Goal: Task Accomplishment & Management: Manage account settings

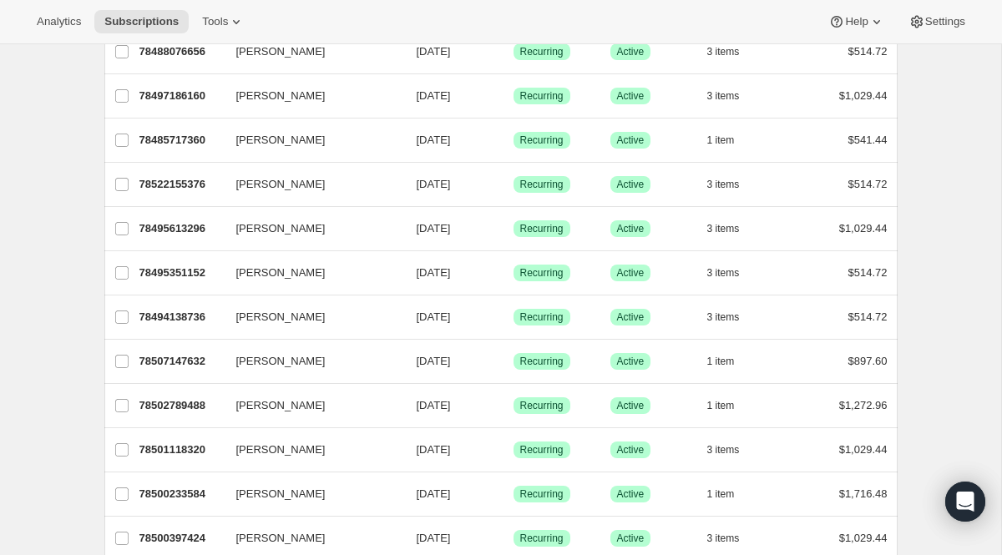
scroll to position [1934, 0]
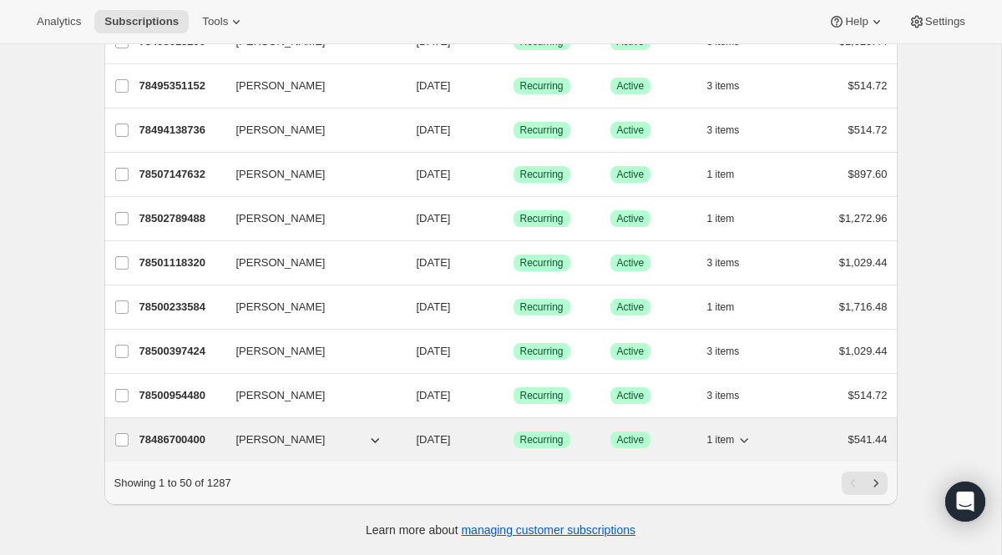
click at [168, 439] on p "78486700400" at bounding box center [181, 440] width 84 height 17
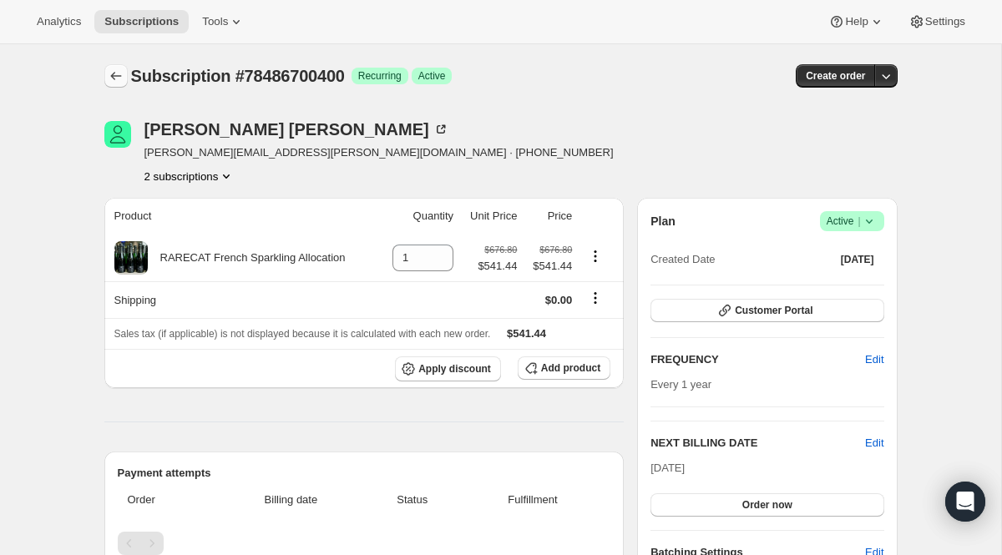
click at [124, 84] on button "Subscriptions" at bounding box center [115, 75] width 23 height 23
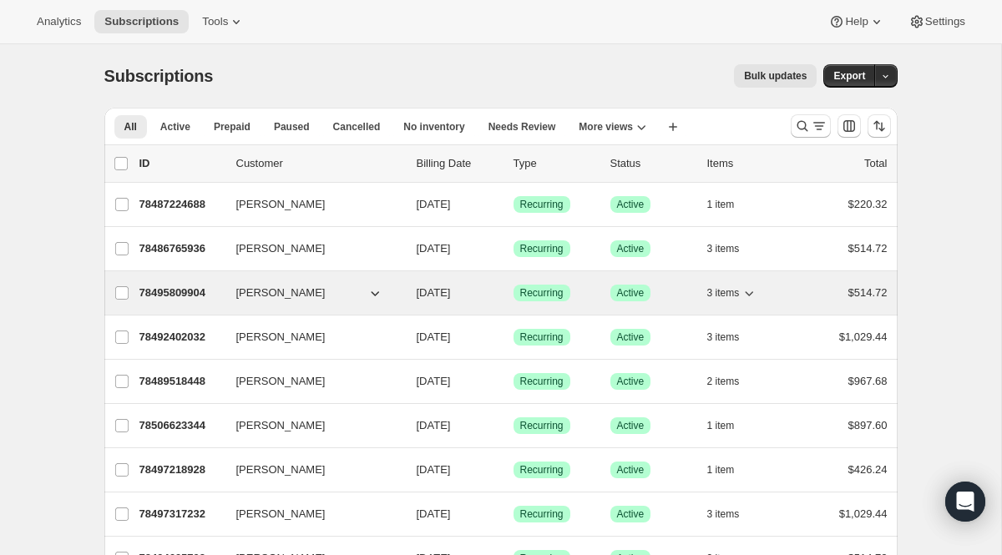
click at [199, 291] on p "78495809904" at bounding box center [181, 293] width 84 height 17
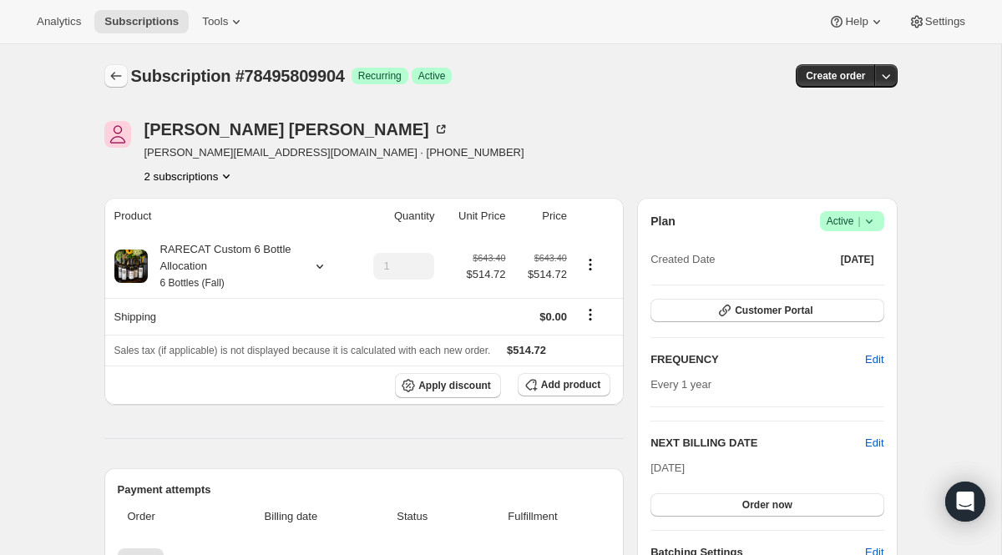
click at [114, 76] on icon "Subscriptions" at bounding box center [115, 76] width 11 height 8
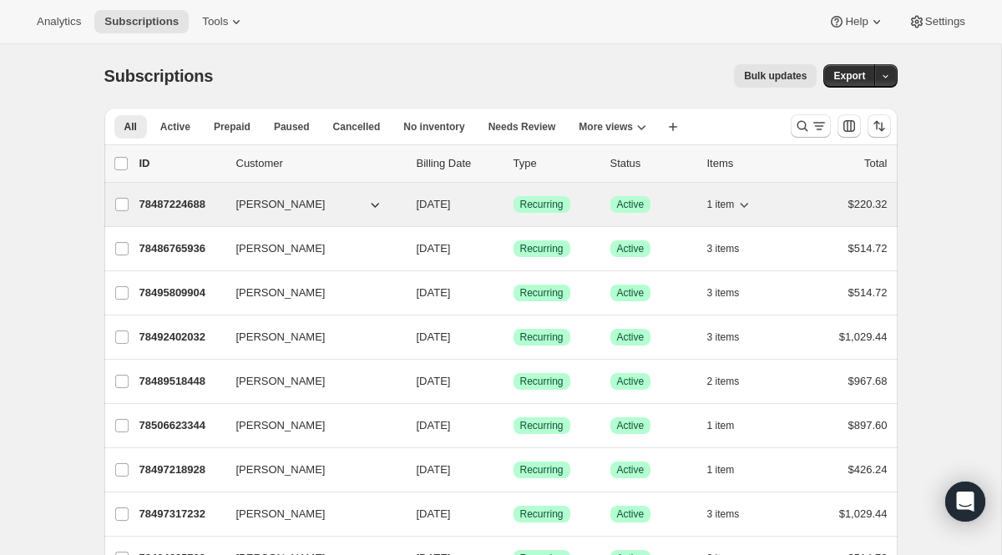
click at [208, 210] on p "78487224688" at bounding box center [181, 204] width 84 height 17
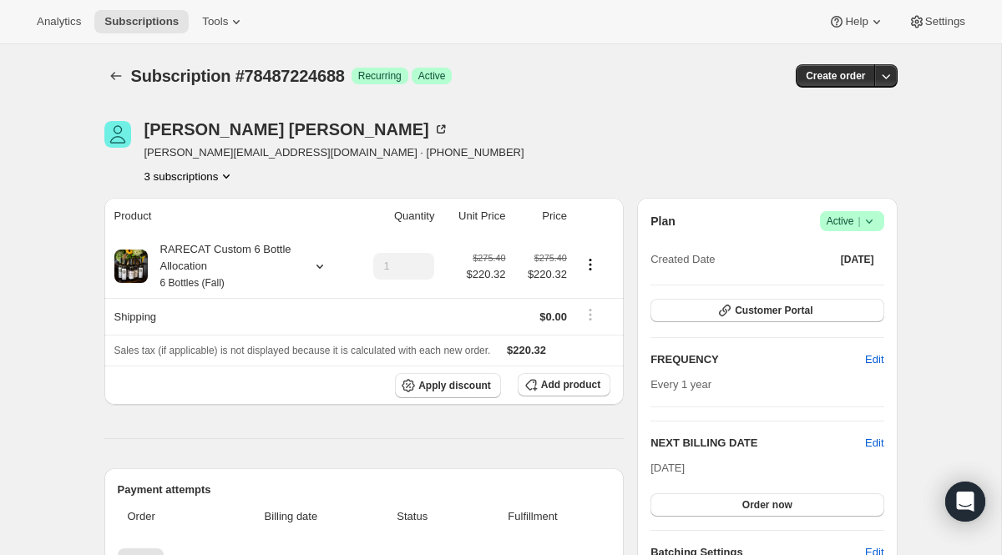
click at [229, 177] on icon "Product actions" at bounding box center [226, 176] width 17 height 17
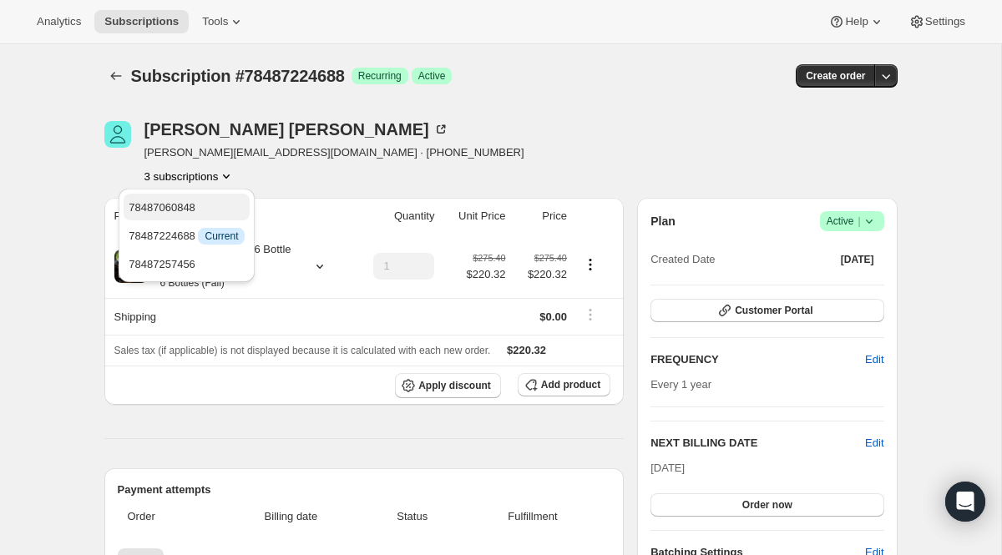
click at [214, 205] on span "78487060848" at bounding box center [187, 208] width 116 height 17
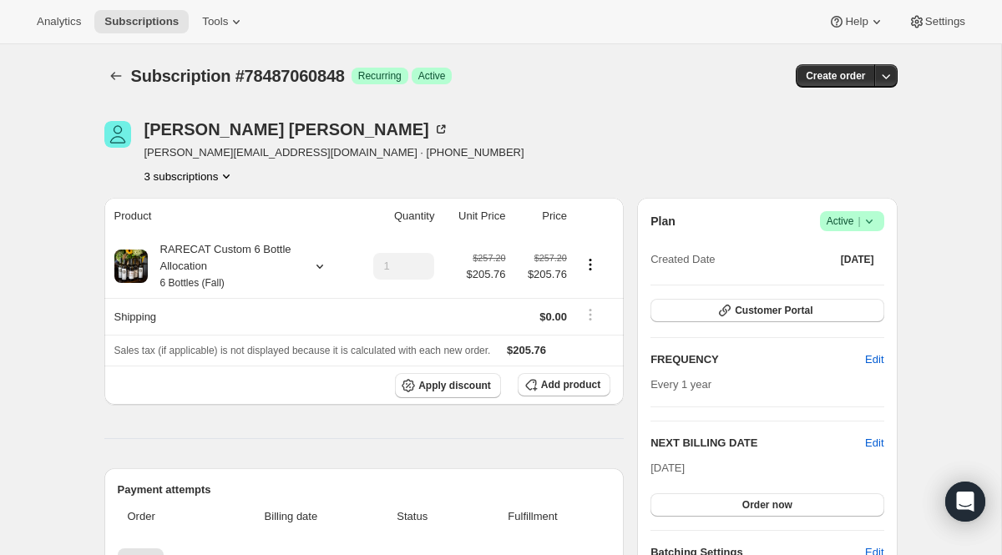
click at [218, 180] on button "3 subscriptions" at bounding box center [190, 176] width 91 height 17
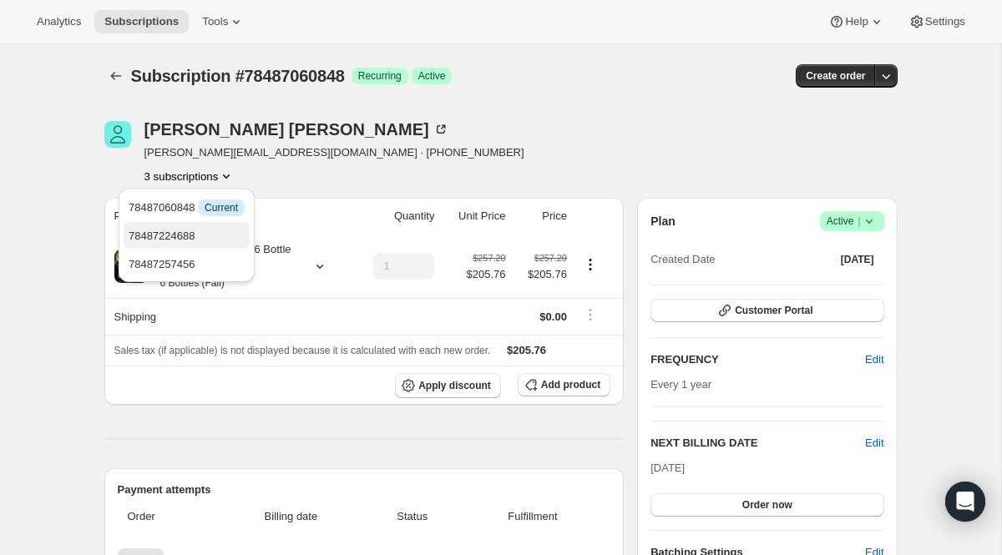
click at [195, 236] on span "78487224688" at bounding box center [162, 236] width 67 height 13
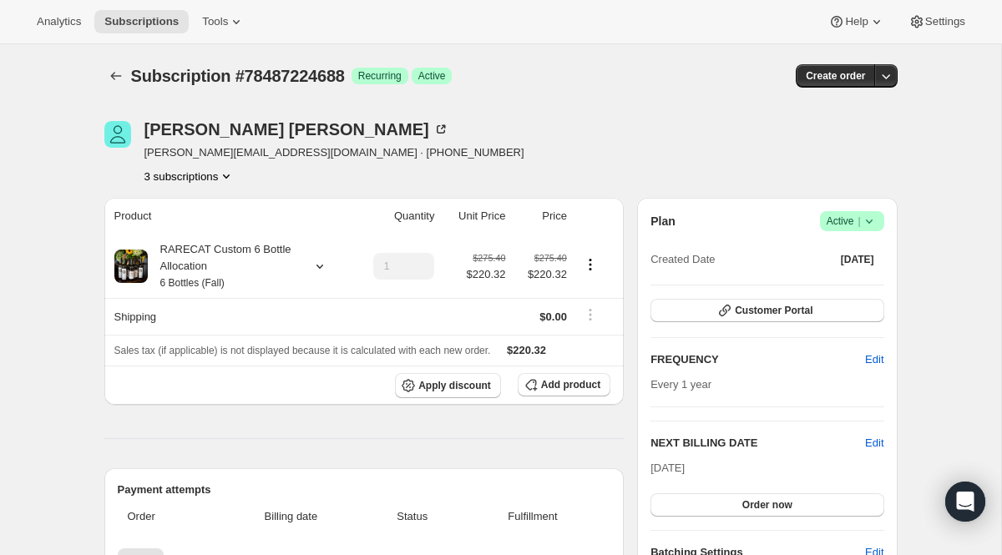
click at [221, 180] on button "3 subscriptions" at bounding box center [190, 176] width 91 height 17
click at [202, 263] on span "78487257456" at bounding box center [187, 264] width 116 height 17
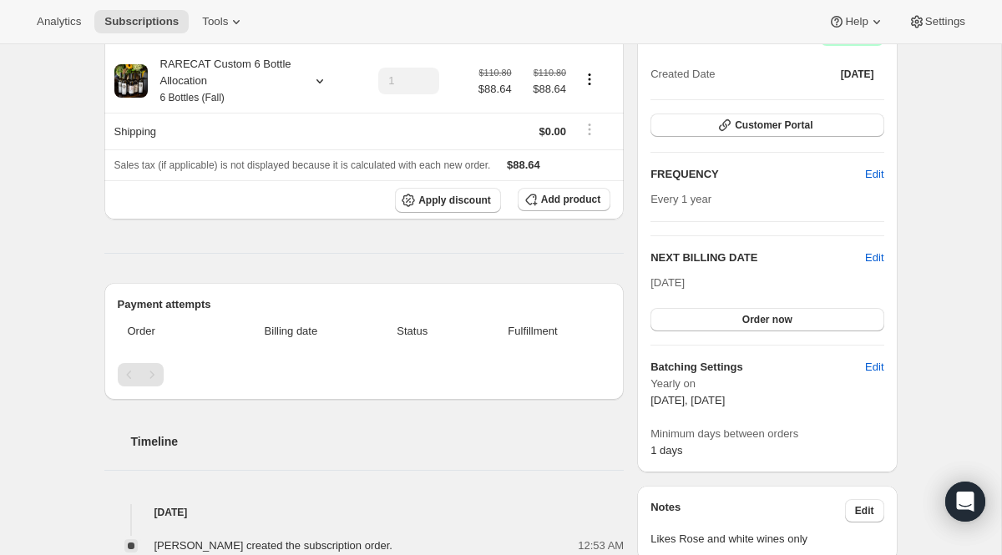
scroll to position [183, 0]
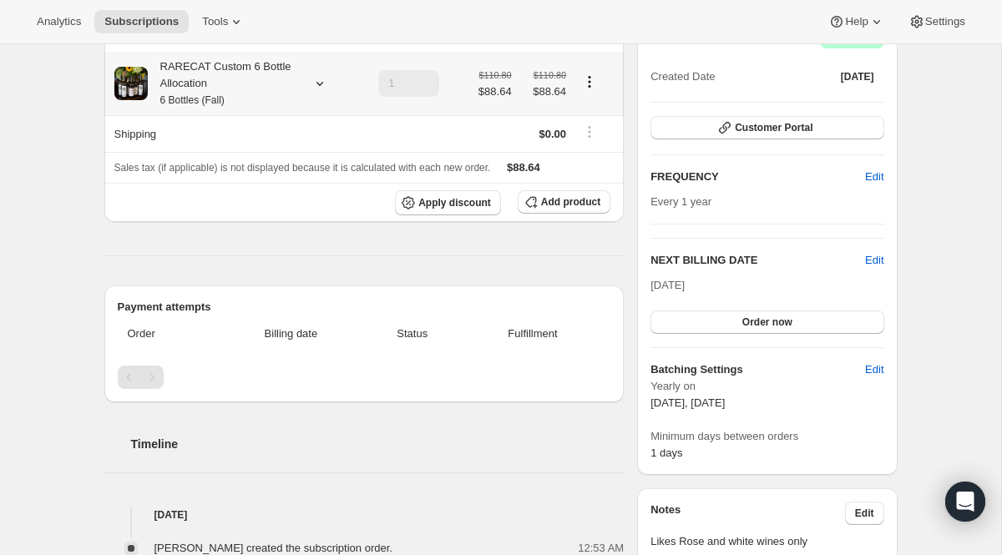
click at [325, 87] on icon at bounding box center [320, 83] width 17 height 17
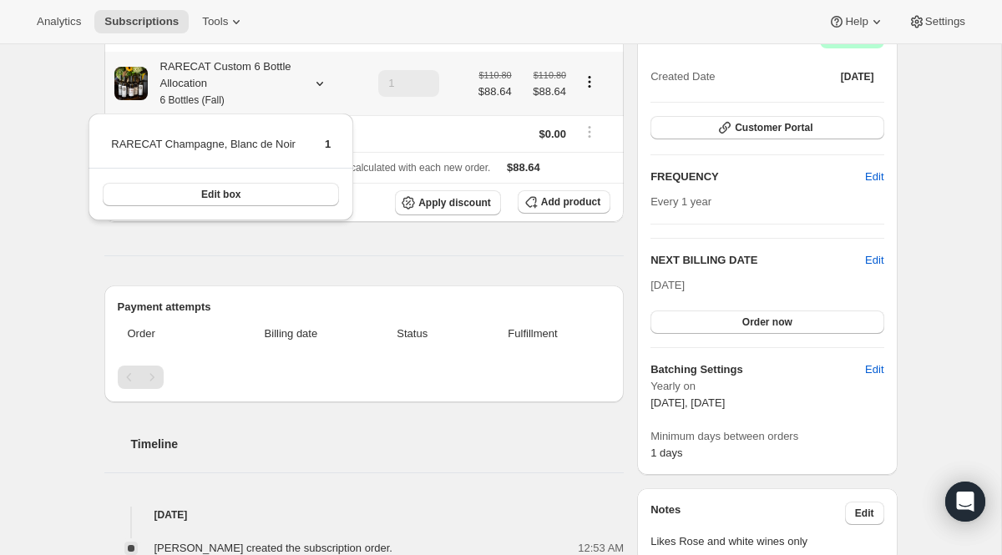
click at [325, 87] on icon at bounding box center [320, 83] width 17 height 17
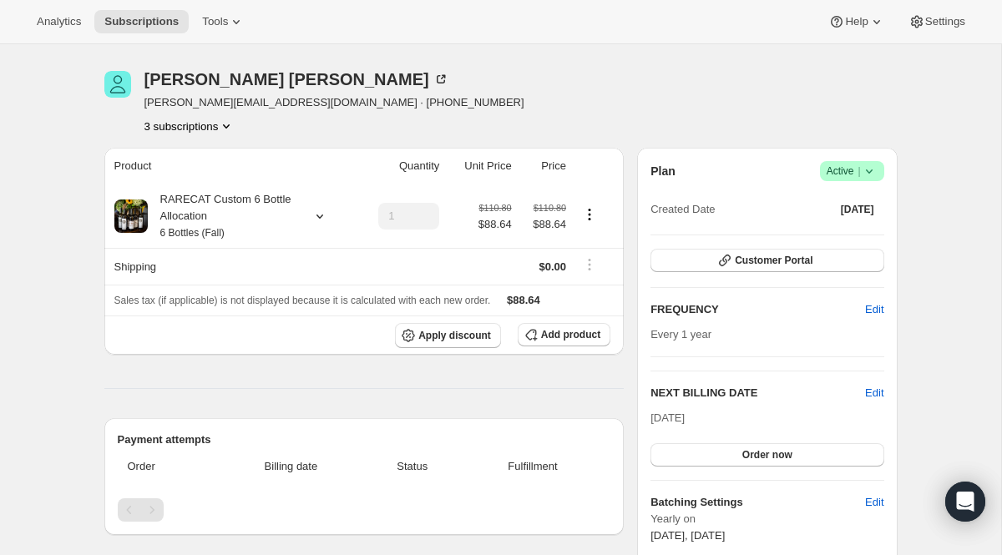
scroll to position [48, 0]
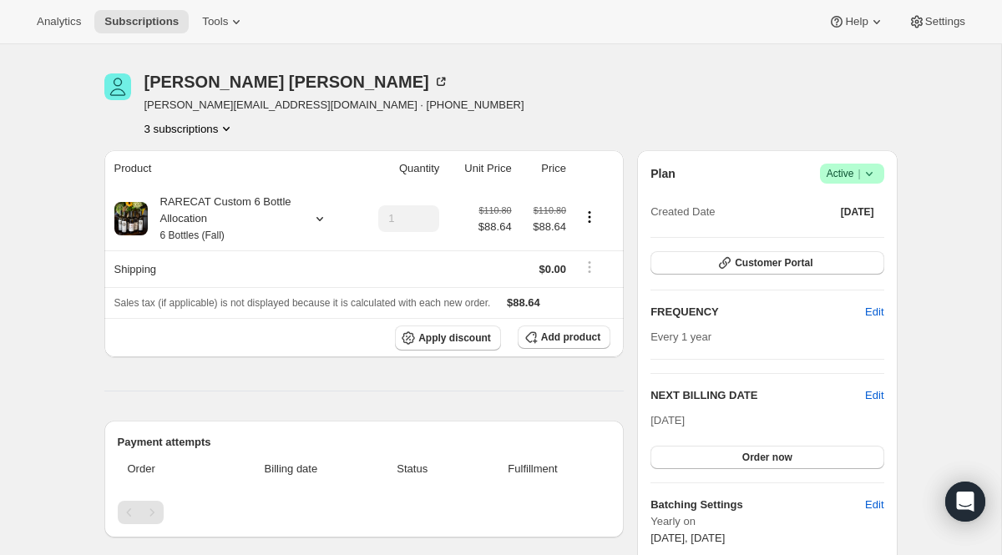
click at [223, 130] on icon "Product actions" at bounding box center [226, 128] width 17 height 17
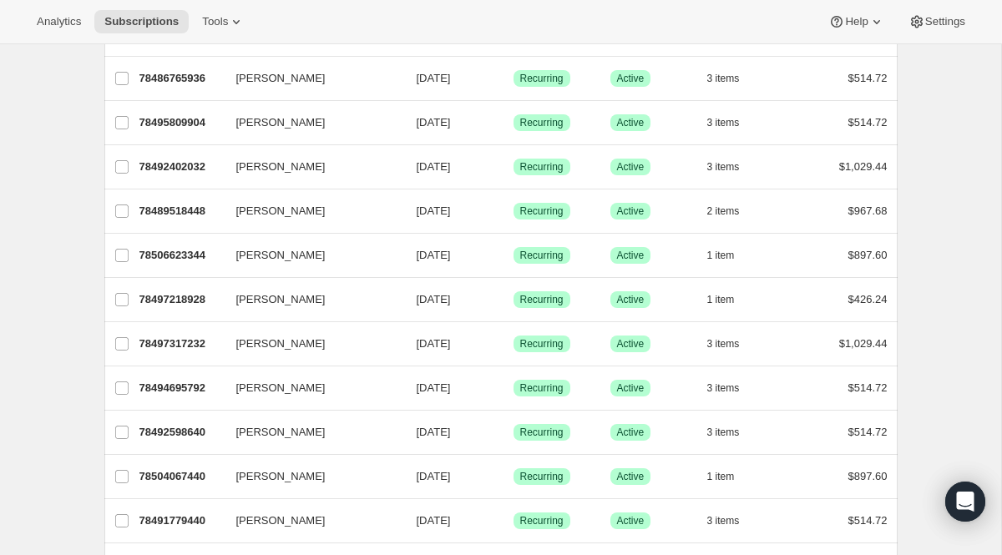
scroll to position [185, 0]
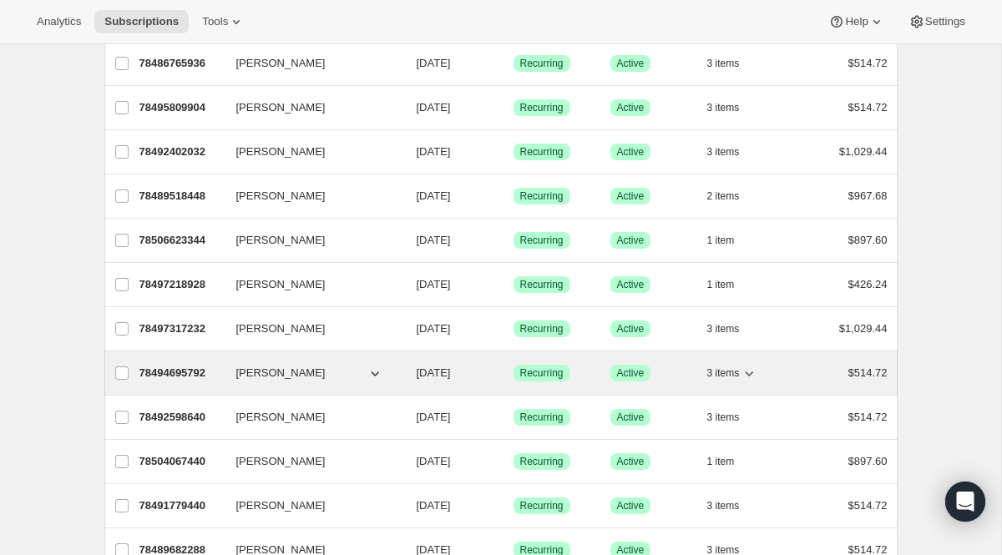
click at [165, 371] on p "78494695792" at bounding box center [181, 373] width 84 height 17
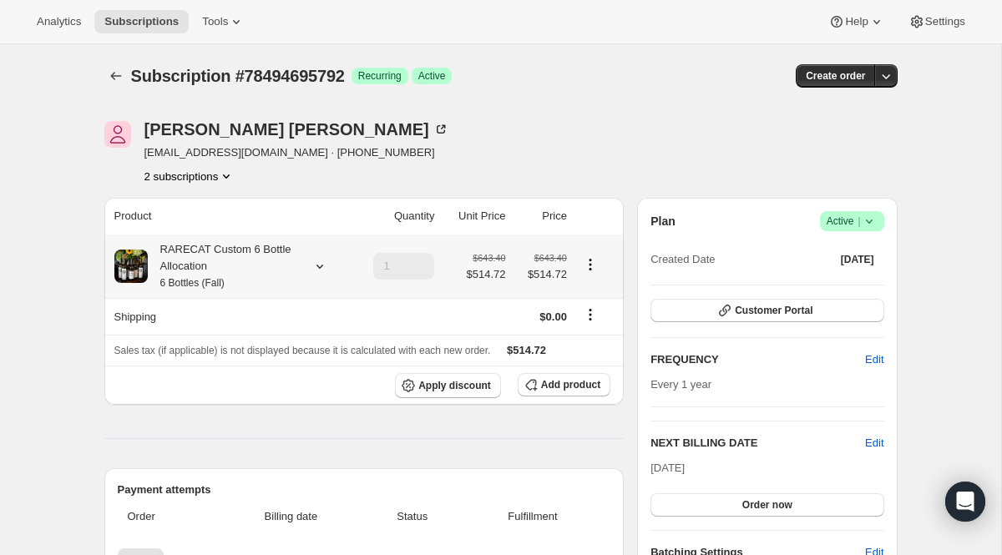
click at [312, 267] on icon at bounding box center [320, 266] width 17 height 17
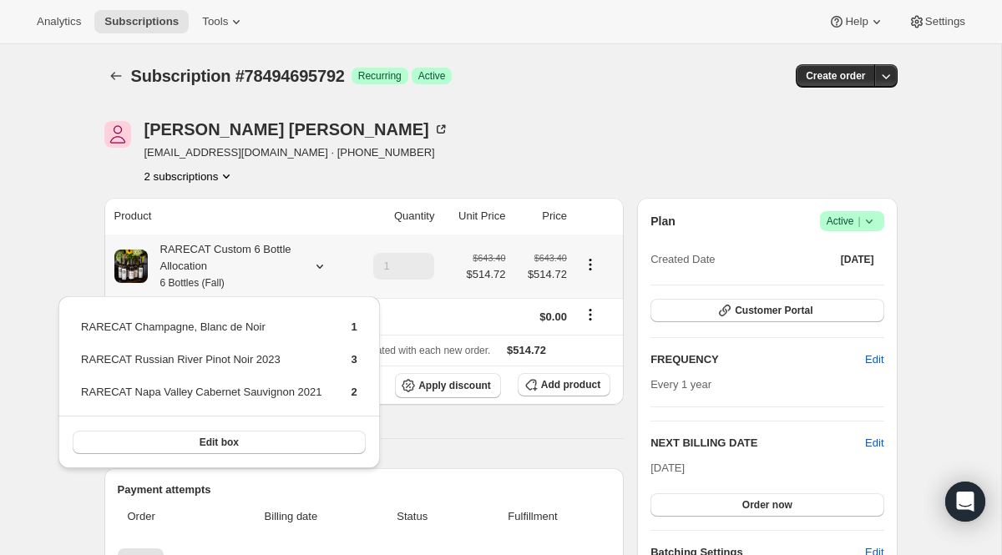
click at [292, 277] on div "RARECAT Custom 6 Bottle Allocation 6 Bottles (Fall)" at bounding box center [223, 266] width 150 height 50
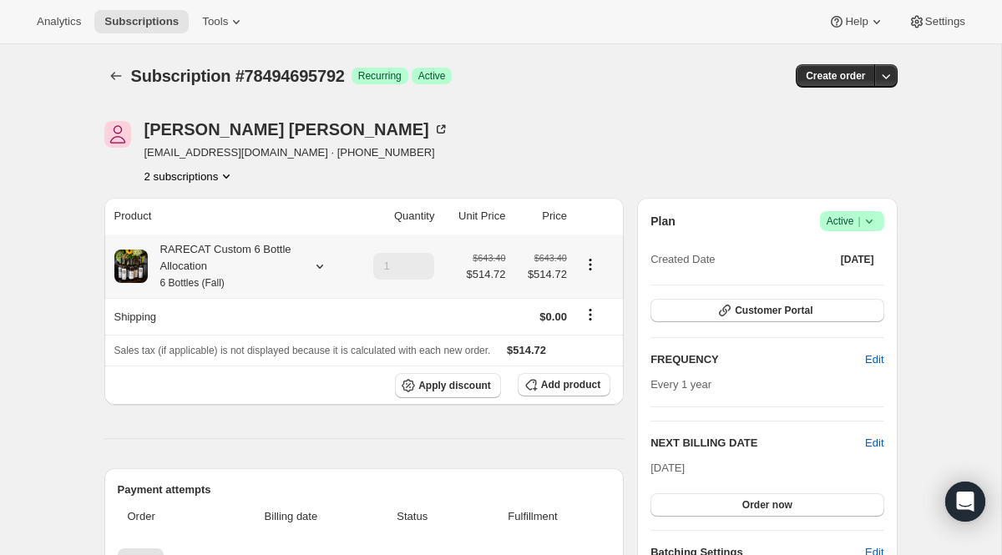
click at [317, 269] on icon at bounding box center [320, 266] width 17 height 17
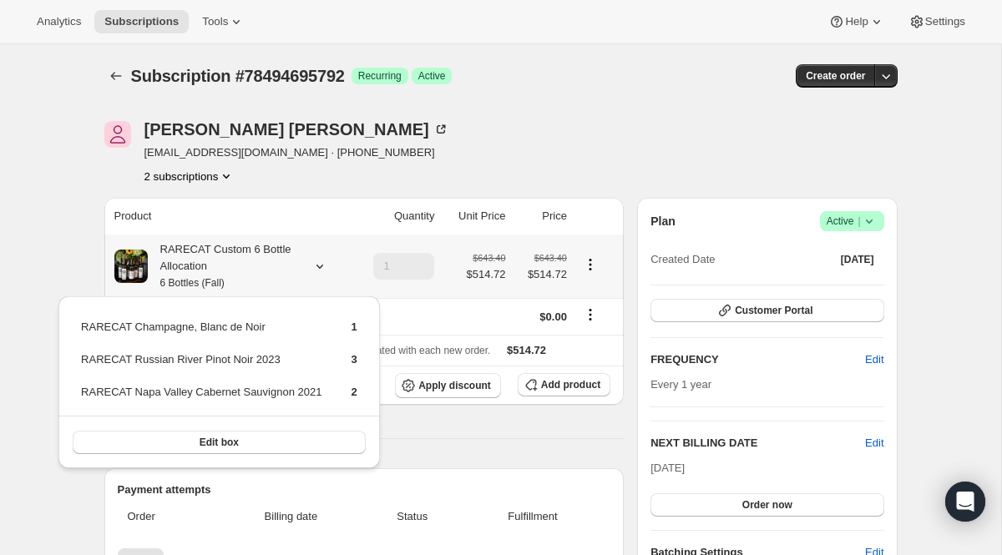
click at [317, 265] on icon at bounding box center [320, 266] width 17 height 17
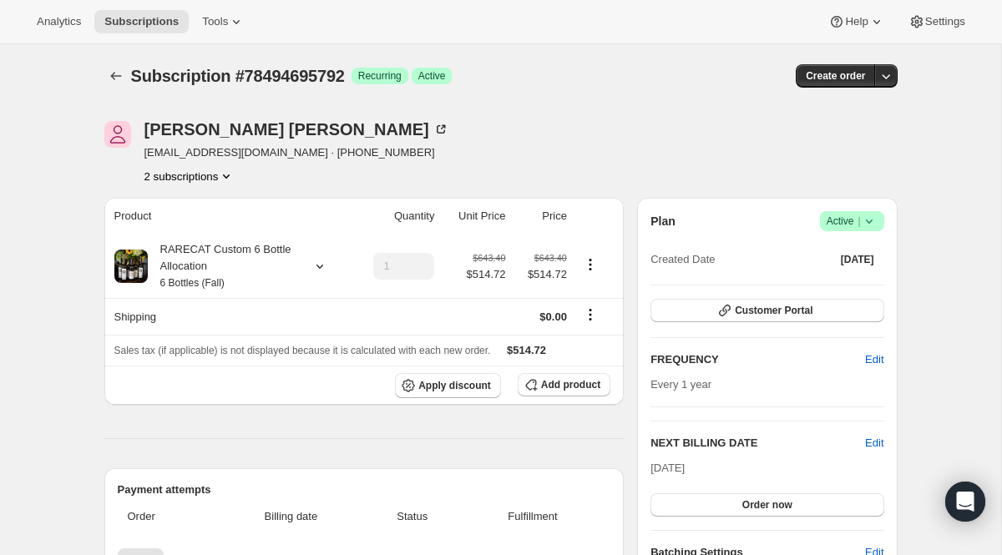
click at [230, 178] on icon "Product actions" at bounding box center [226, 177] width 7 height 4
click at [213, 226] on button "78514880880" at bounding box center [187, 235] width 126 height 27
click at [301, 264] on div "RARECAT Custom 6 Bottle Allocation 6 Bottles (Spring)" at bounding box center [230, 266] width 232 height 50
click at [319, 264] on icon at bounding box center [320, 266] width 17 height 17
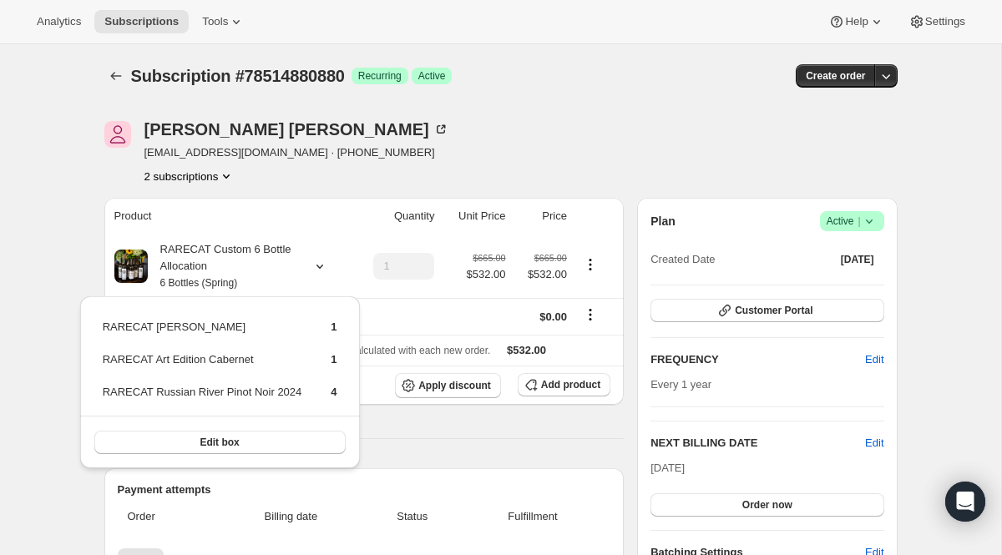
click at [352, 201] on th "Quantity" at bounding box center [396, 216] width 89 height 37
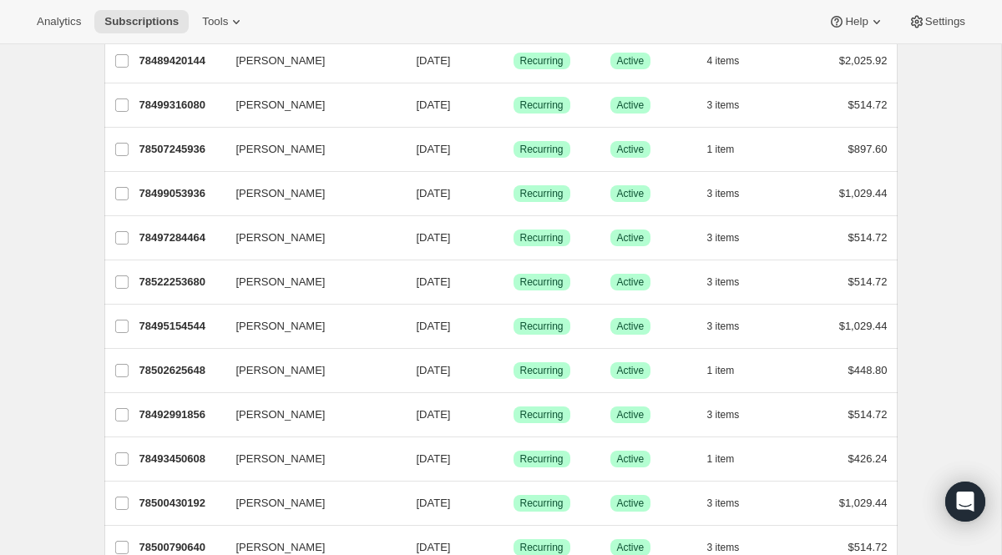
scroll to position [804, 0]
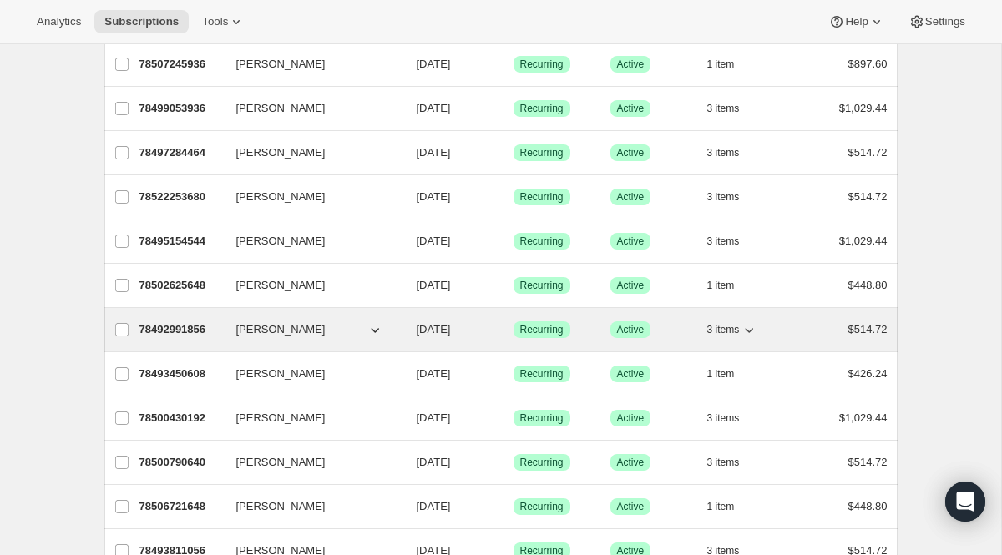
click at [192, 331] on p "78492991856" at bounding box center [181, 330] width 84 height 17
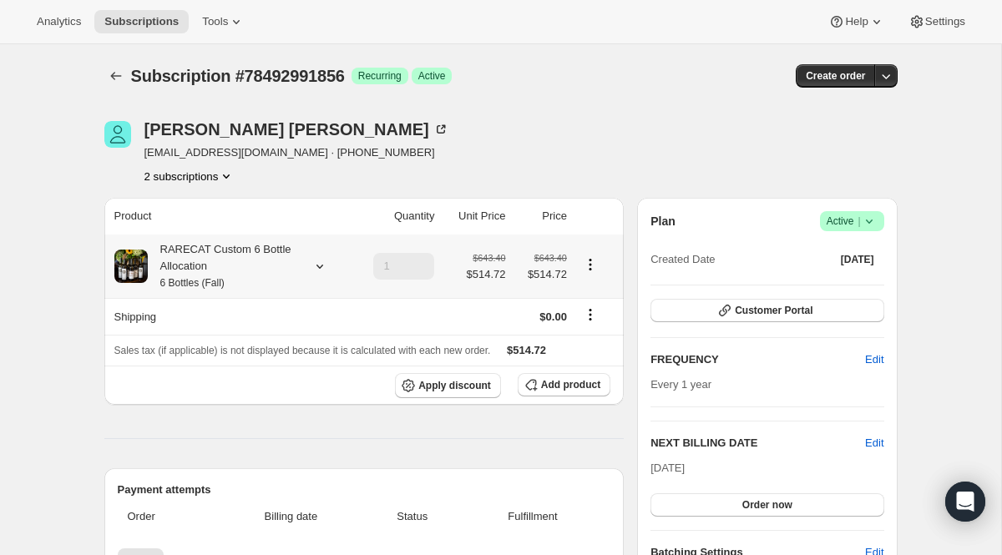
click at [305, 265] on div at bounding box center [316, 266] width 23 height 17
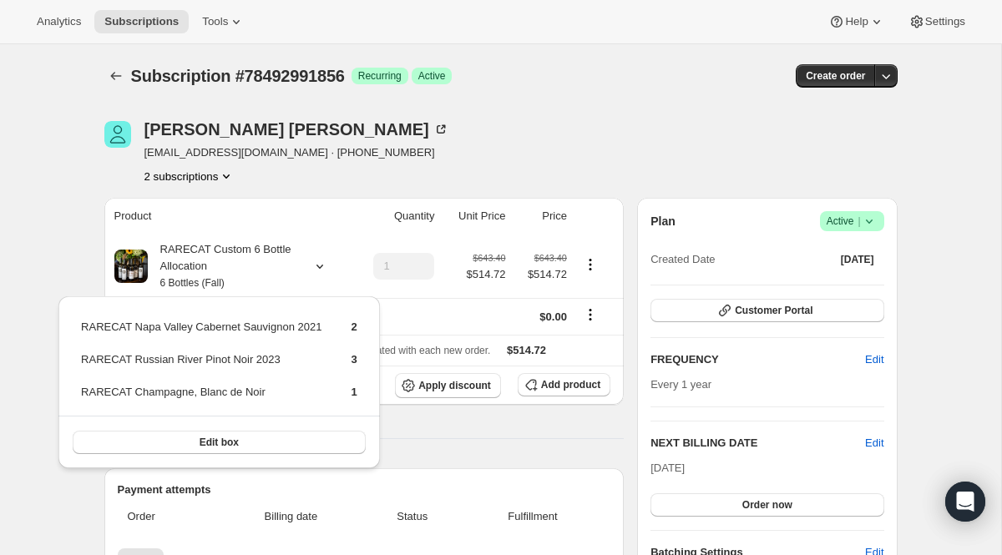
click at [197, 175] on button "2 subscriptions" at bounding box center [190, 176] width 91 height 17
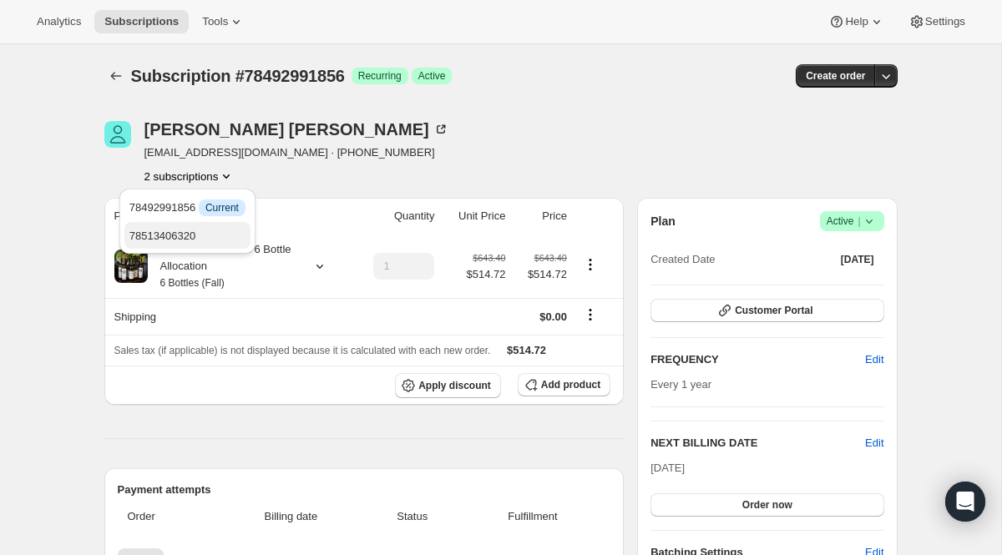
click at [185, 230] on span "78513406320" at bounding box center [162, 236] width 67 height 13
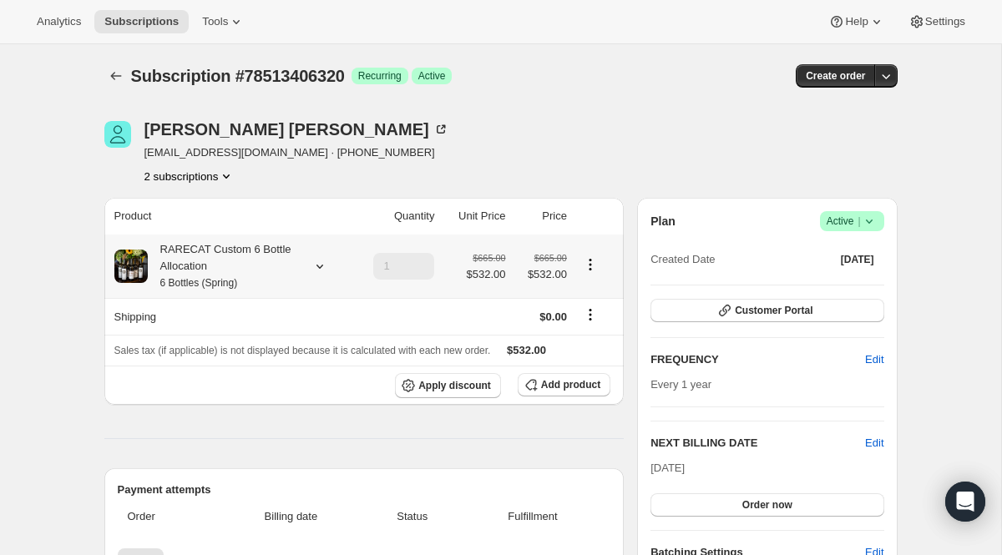
click at [237, 261] on div "RARECAT Custom 6 Bottle Allocation 6 Bottles (Spring)" at bounding box center [223, 266] width 150 height 50
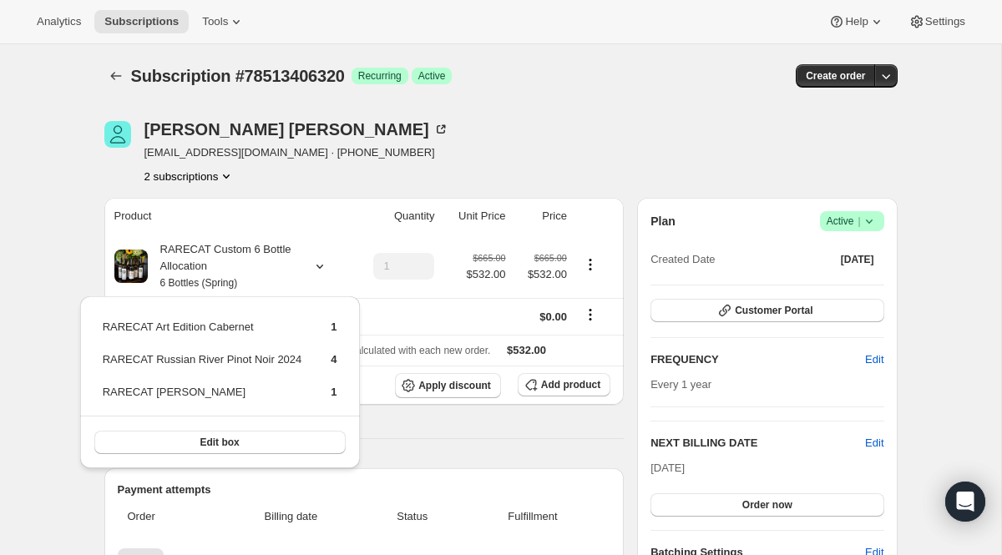
click at [322, 182] on div "2 subscriptions" at bounding box center [297, 176] width 305 height 17
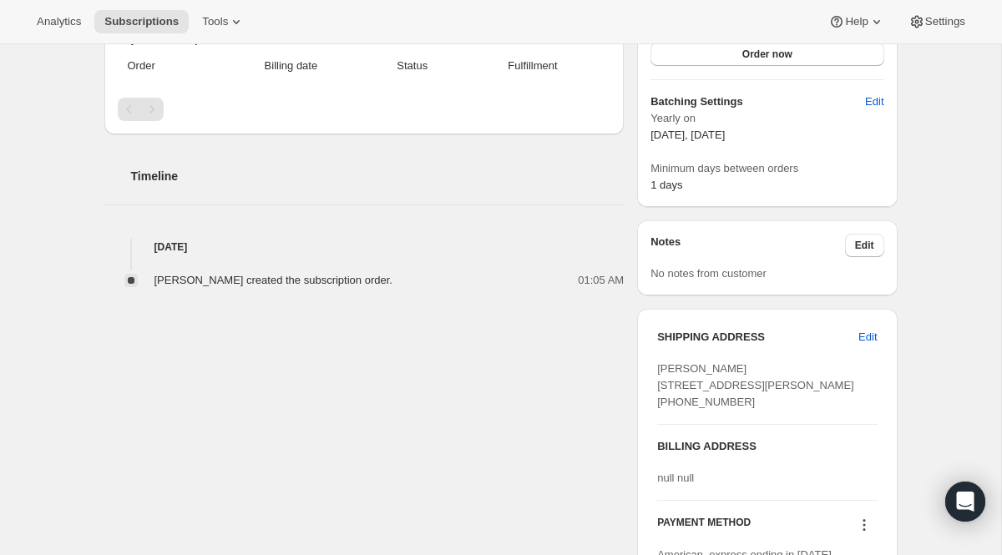
scroll to position [464, 0]
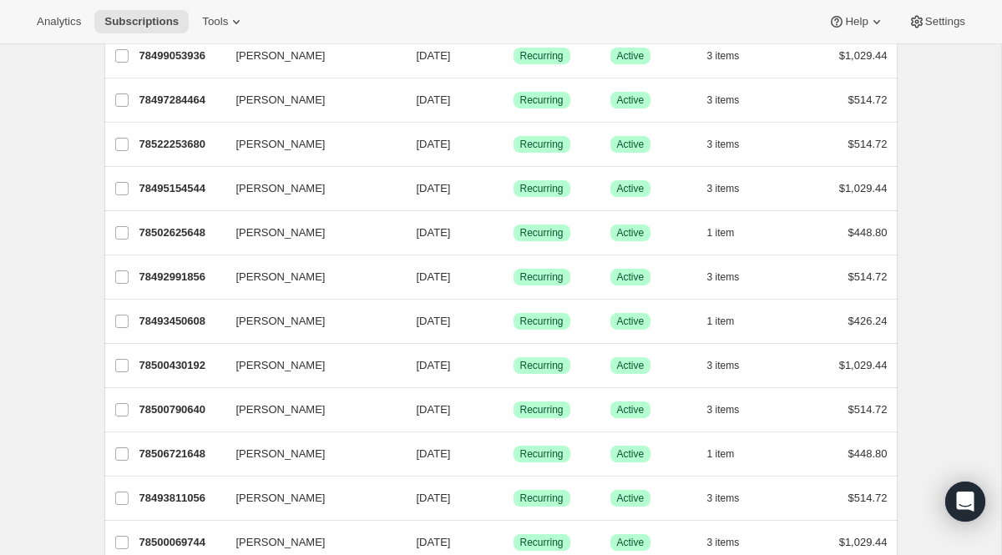
scroll to position [861, 0]
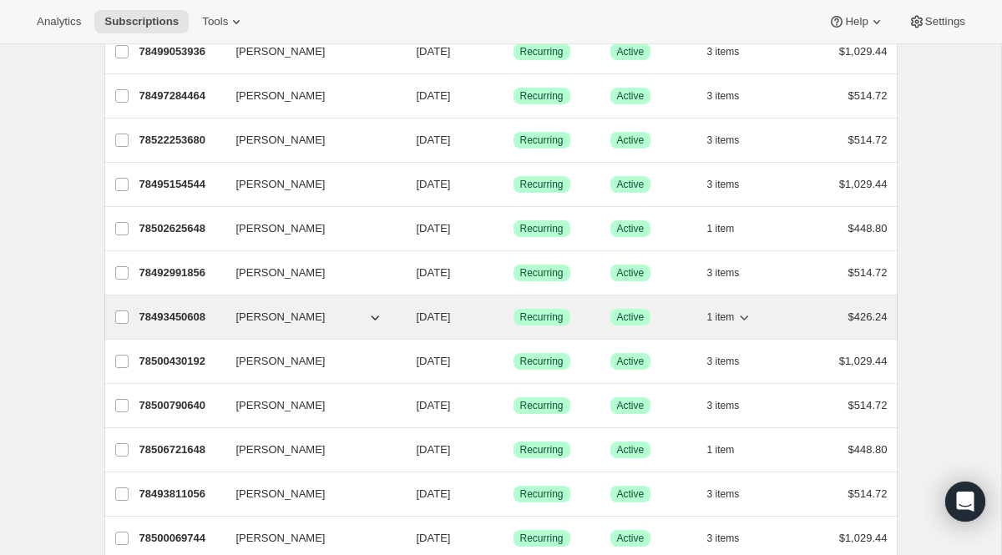
click at [207, 321] on p "78493450608" at bounding box center [181, 317] width 84 height 17
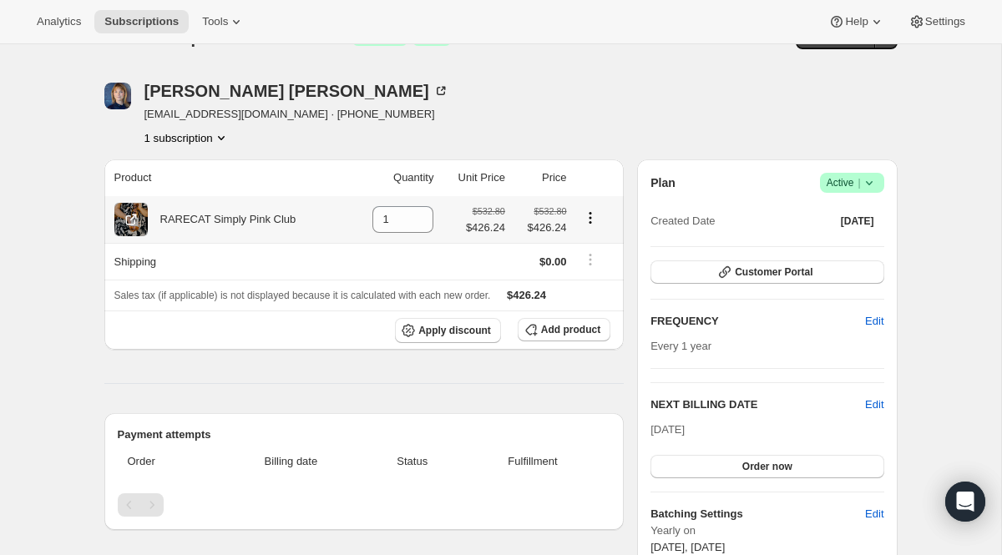
scroll to position [18, 0]
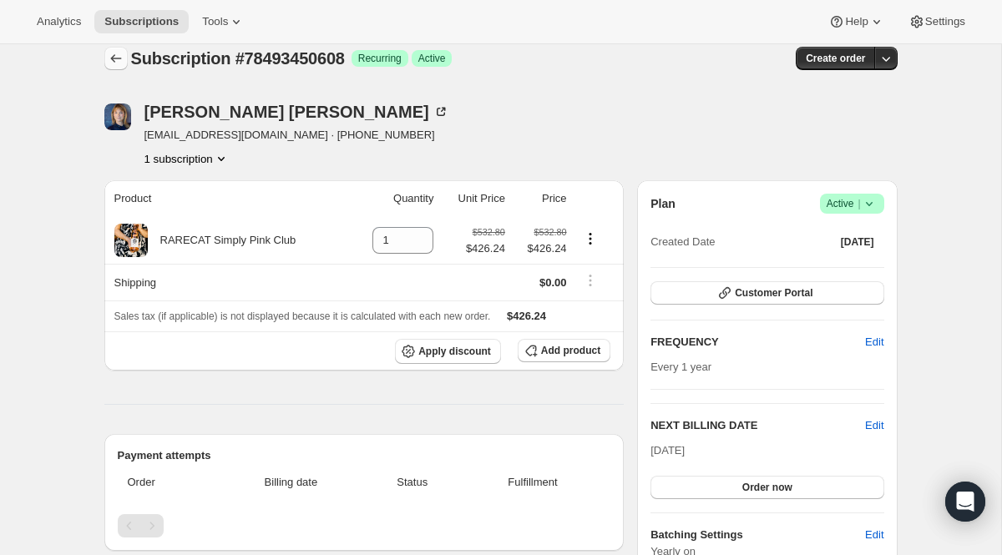
click at [121, 63] on icon "Subscriptions" at bounding box center [116, 58] width 17 height 17
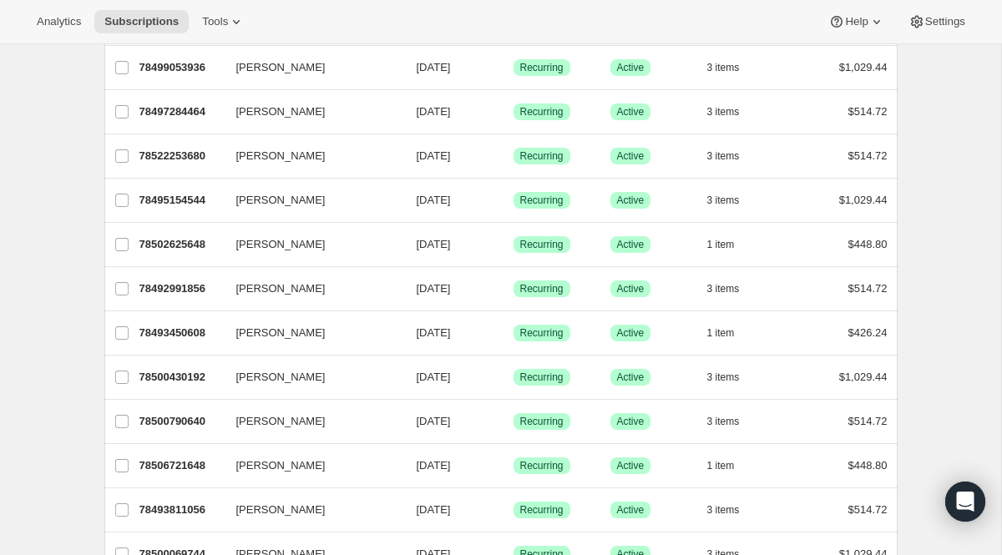
scroll to position [939, 0]
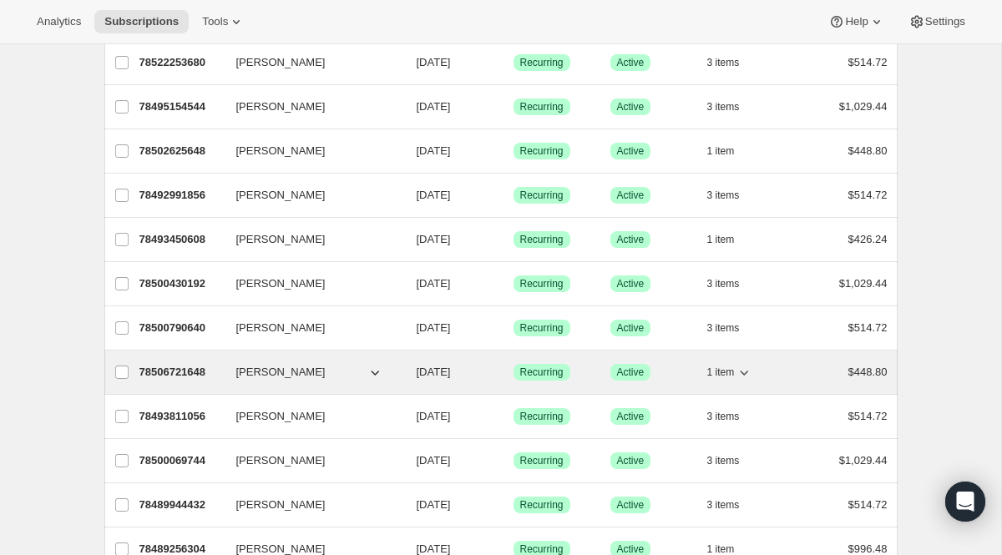
click at [173, 372] on p "78506721648" at bounding box center [181, 372] width 84 height 17
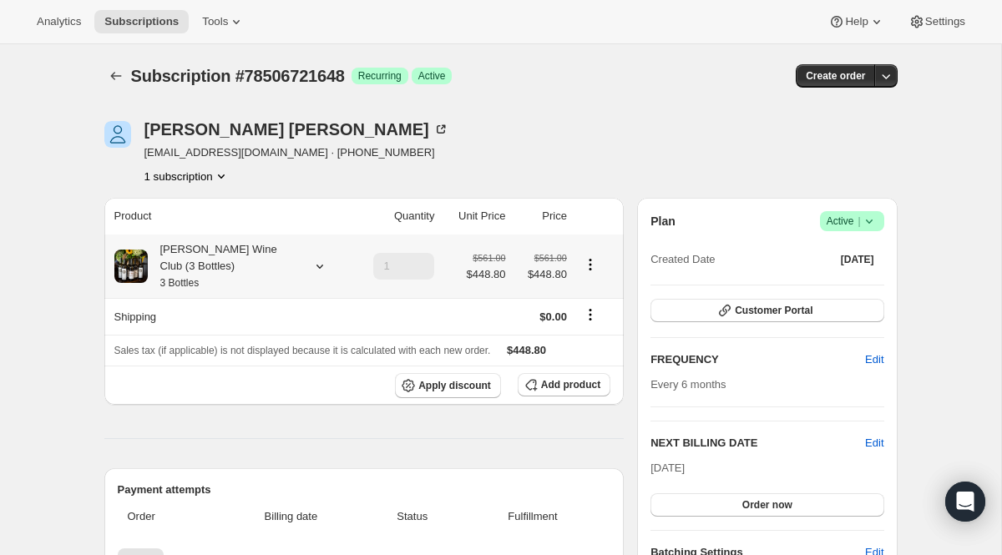
click at [248, 265] on div "[PERSON_NAME] Wine Club (3 Bottles) 3 Bottles" at bounding box center [223, 266] width 150 height 50
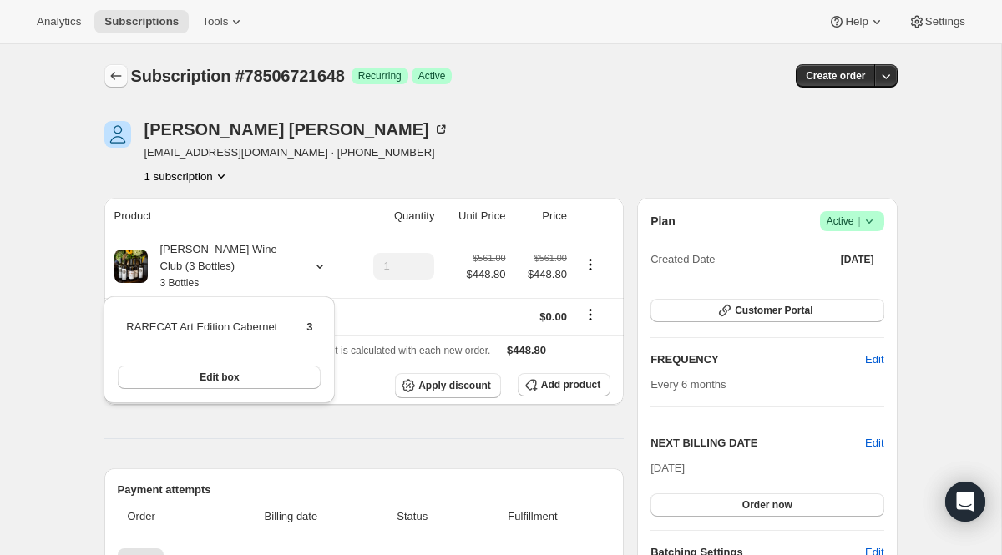
click at [117, 79] on icon "Subscriptions" at bounding box center [116, 76] width 17 height 17
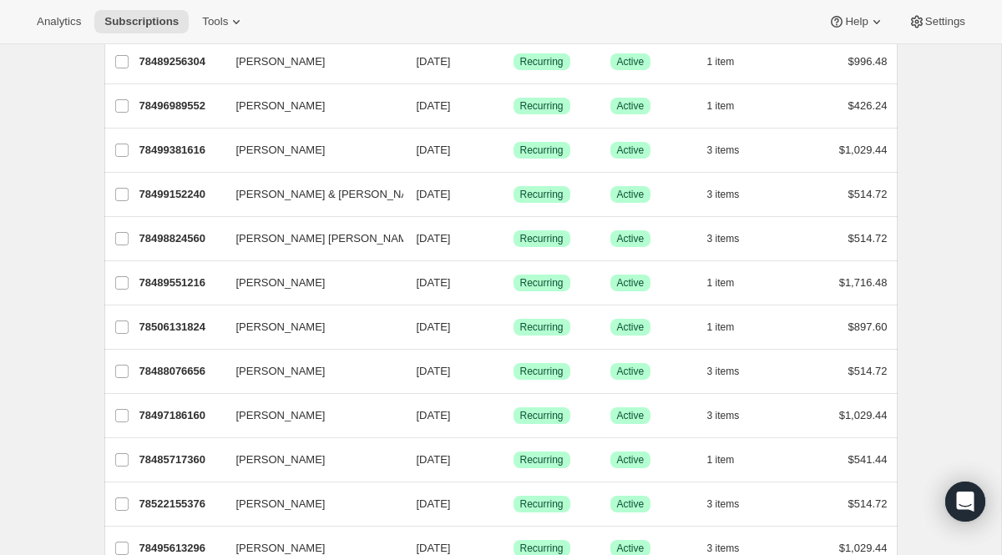
scroll to position [1504, 0]
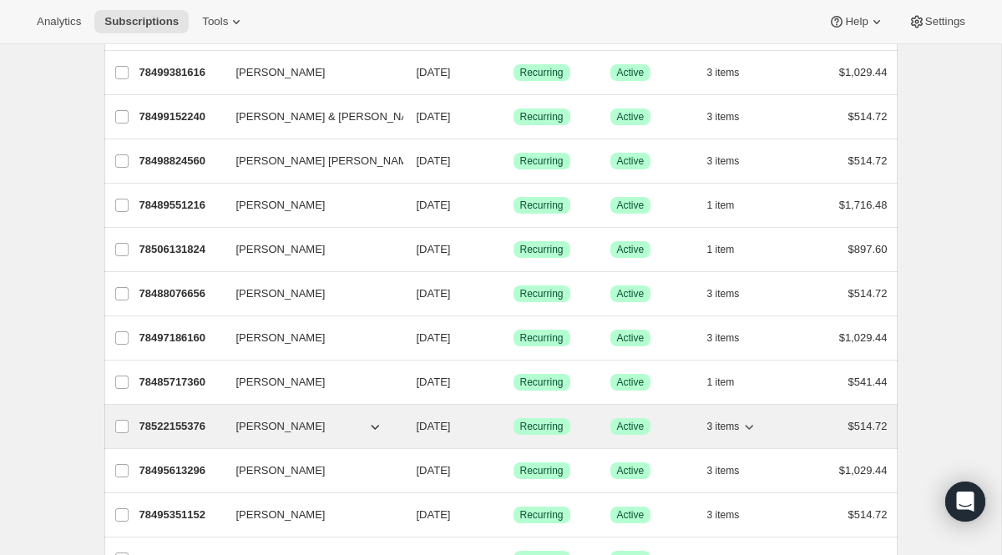
click at [236, 429] on span "[PERSON_NAME]" at bounding box center [280, 426] width 89 height 17
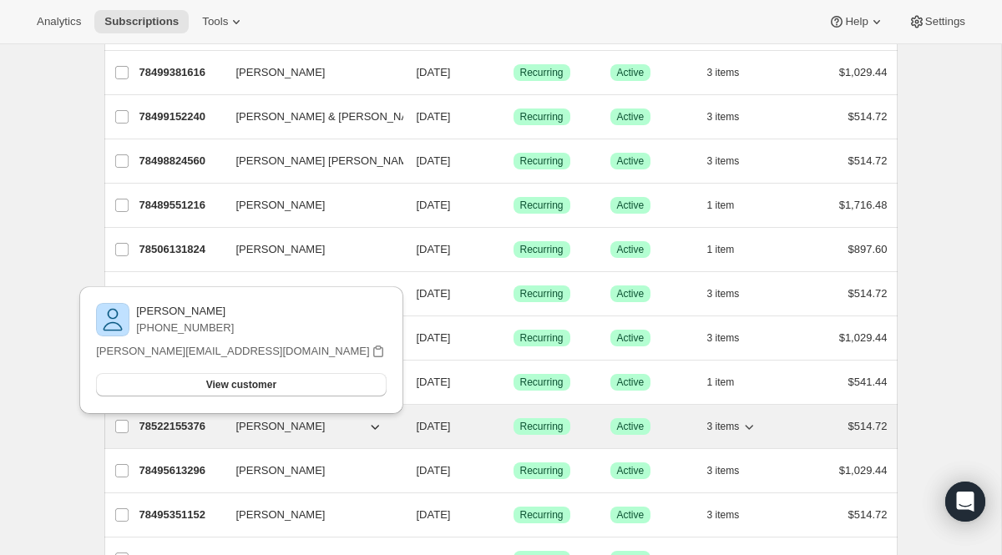
click at [210, 431] on p "78522155376" at bounding box center [181, 426] width 84 height 17
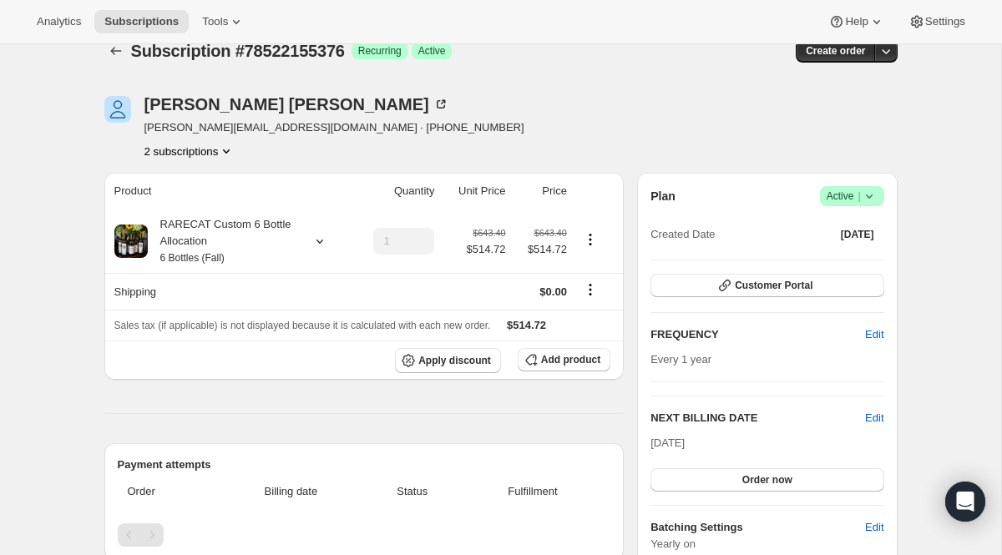
scroll to position [22, 0]
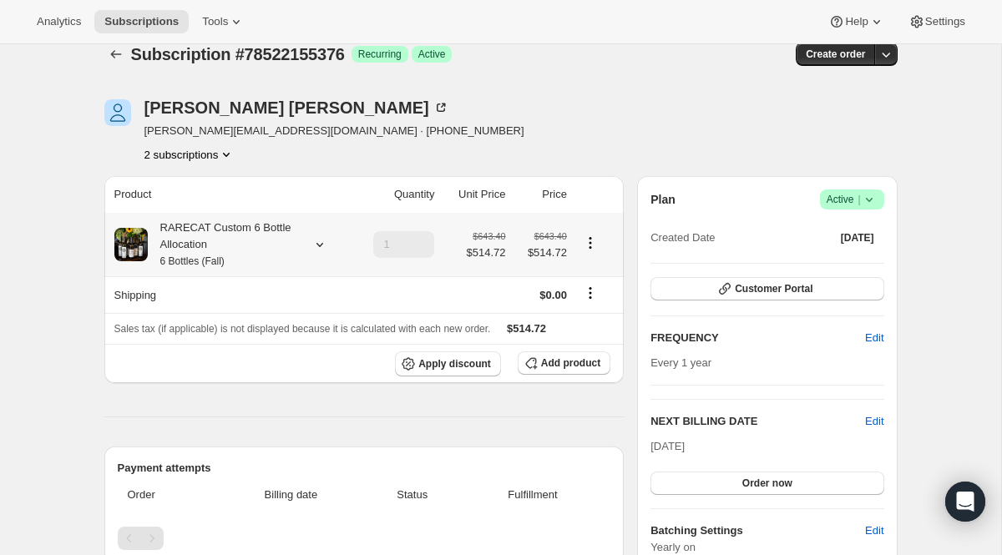
click at [285, 236] on div "RARECAT Custom 6 Bottle Allocation 6 Bottles (Fall)" at bounding box center [223, 245] width 150 height 50
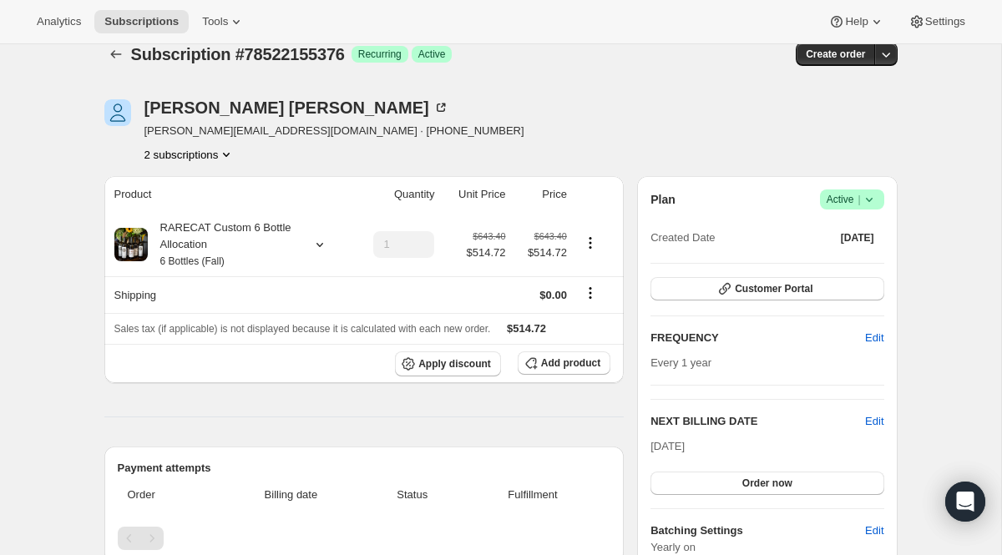
click at [226, 155] on icon "Product actions" at bounding box center [226, 154] width 17 height 17
click at [209, 181] on span "78516158832" at bounding box center [188, 186] width 116 height 17
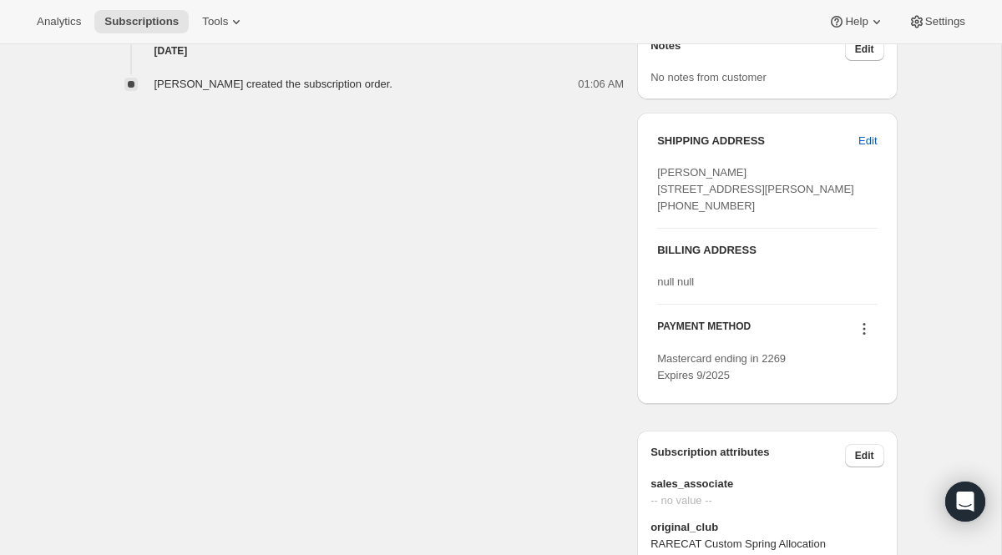
scroll to position [650, 0]
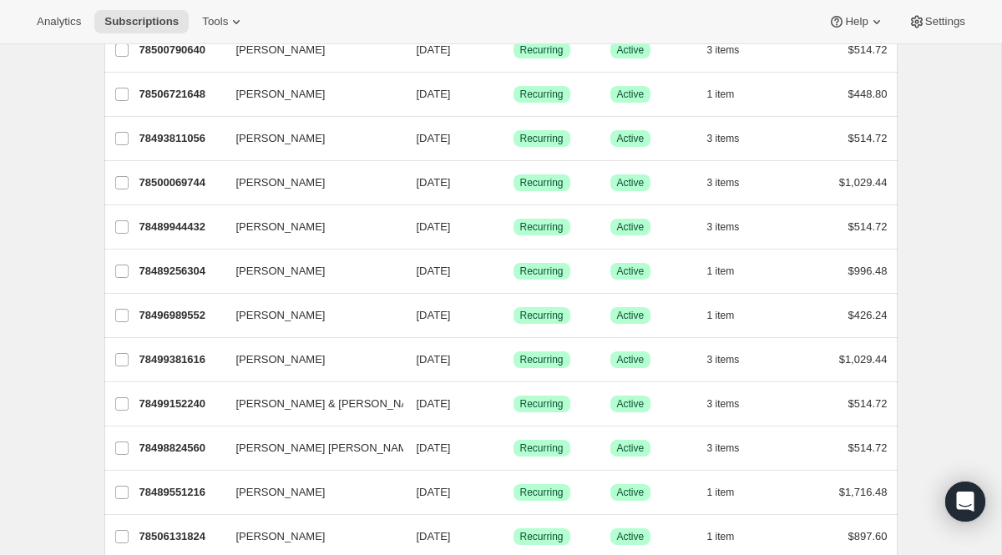
scroll to position [1314, 0]
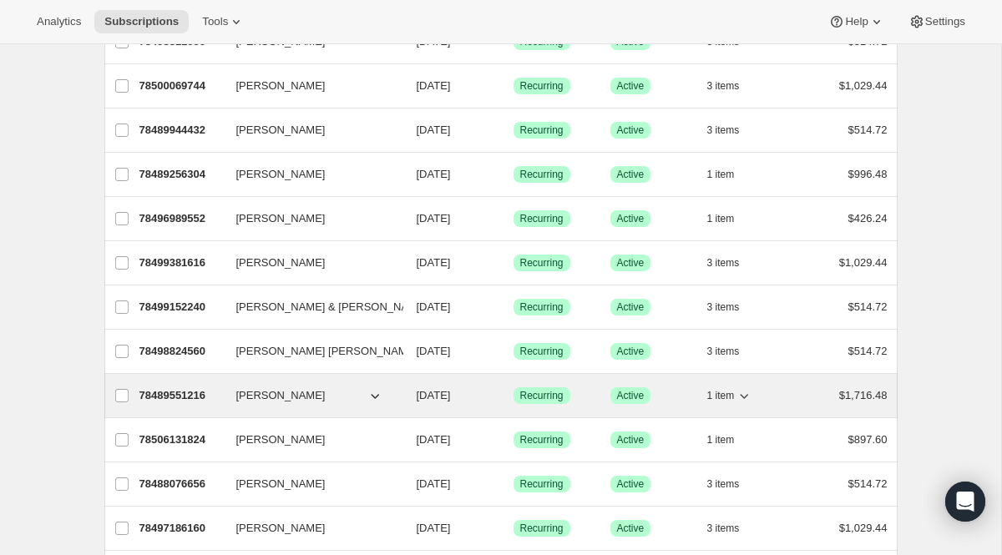
click at [144, 398] on p "78489551216" at bounding box center [181, 396] width 84 height 17
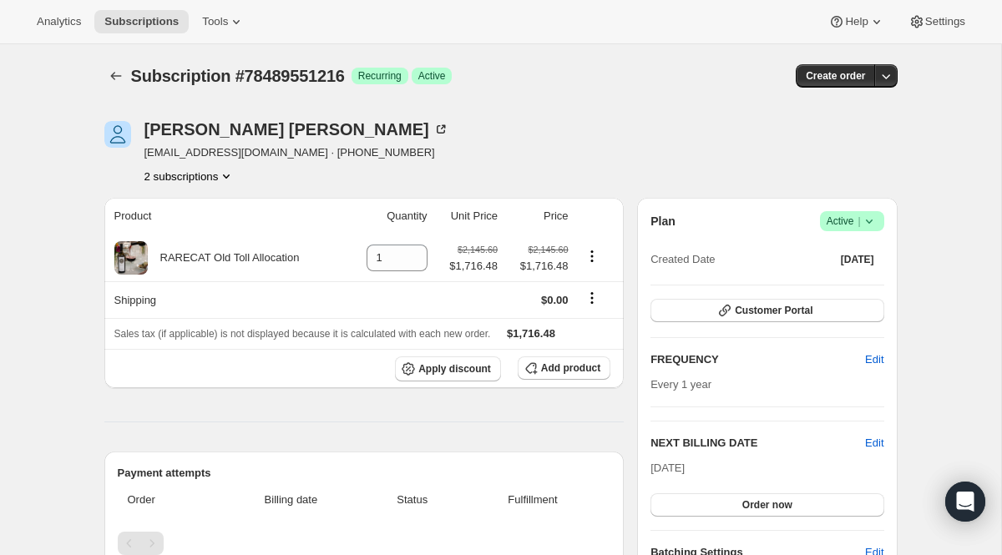
click at [225, 175] on icon "Product actions" at bounding box center [226, 176] width 17 height 17
click at [193, 234] on span "78510817648" at bounding box center [163, 236] width 67 height 13
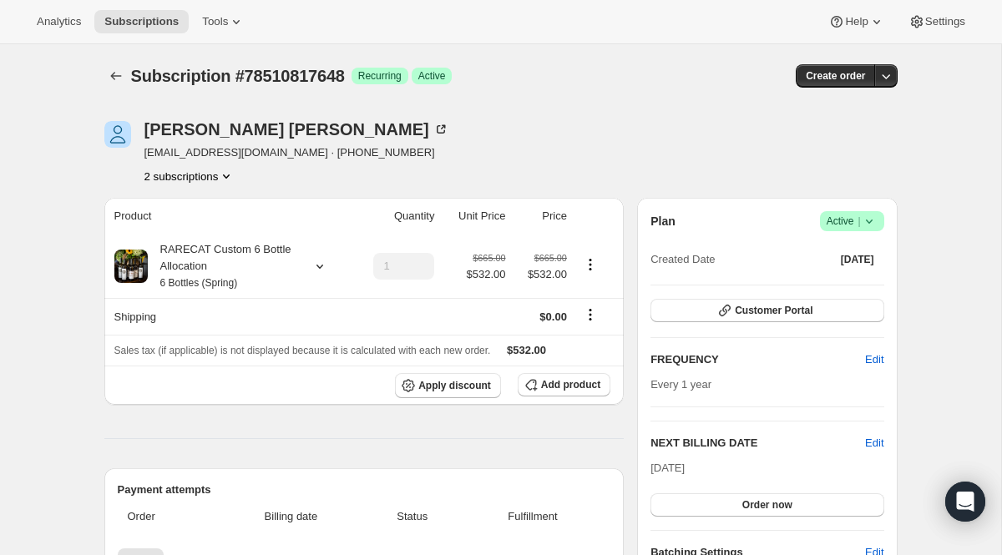
click at [218, 180] on button "2 subscriptions" at bounding box center [190, 176] width 91 height 17
click at [212, 203] on span "78489551216" at bounding box center [188, 208] width 116 height 17
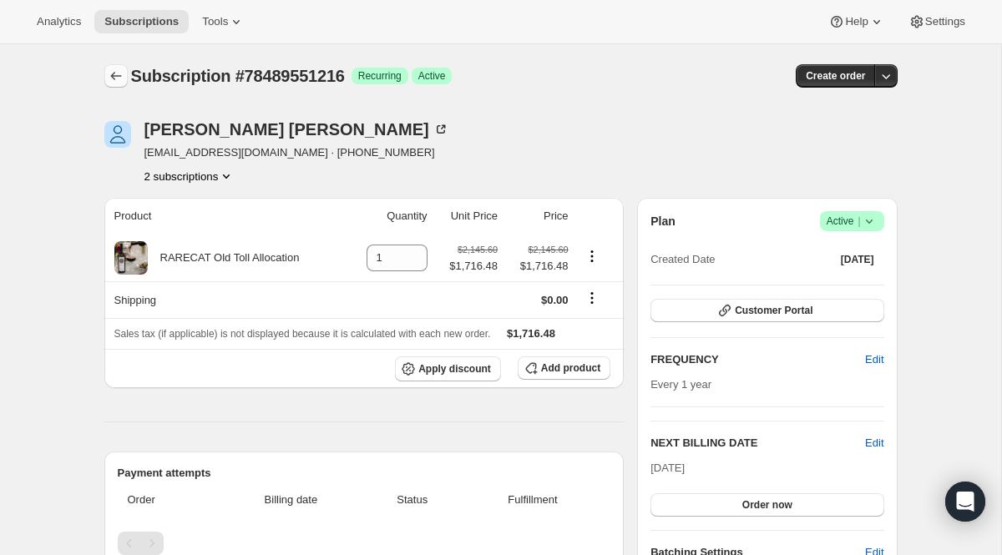
click at [110, 69] on icon "Subscriptions" at bounding box center [116, 76] width 17 height 17
